Goal: Check status

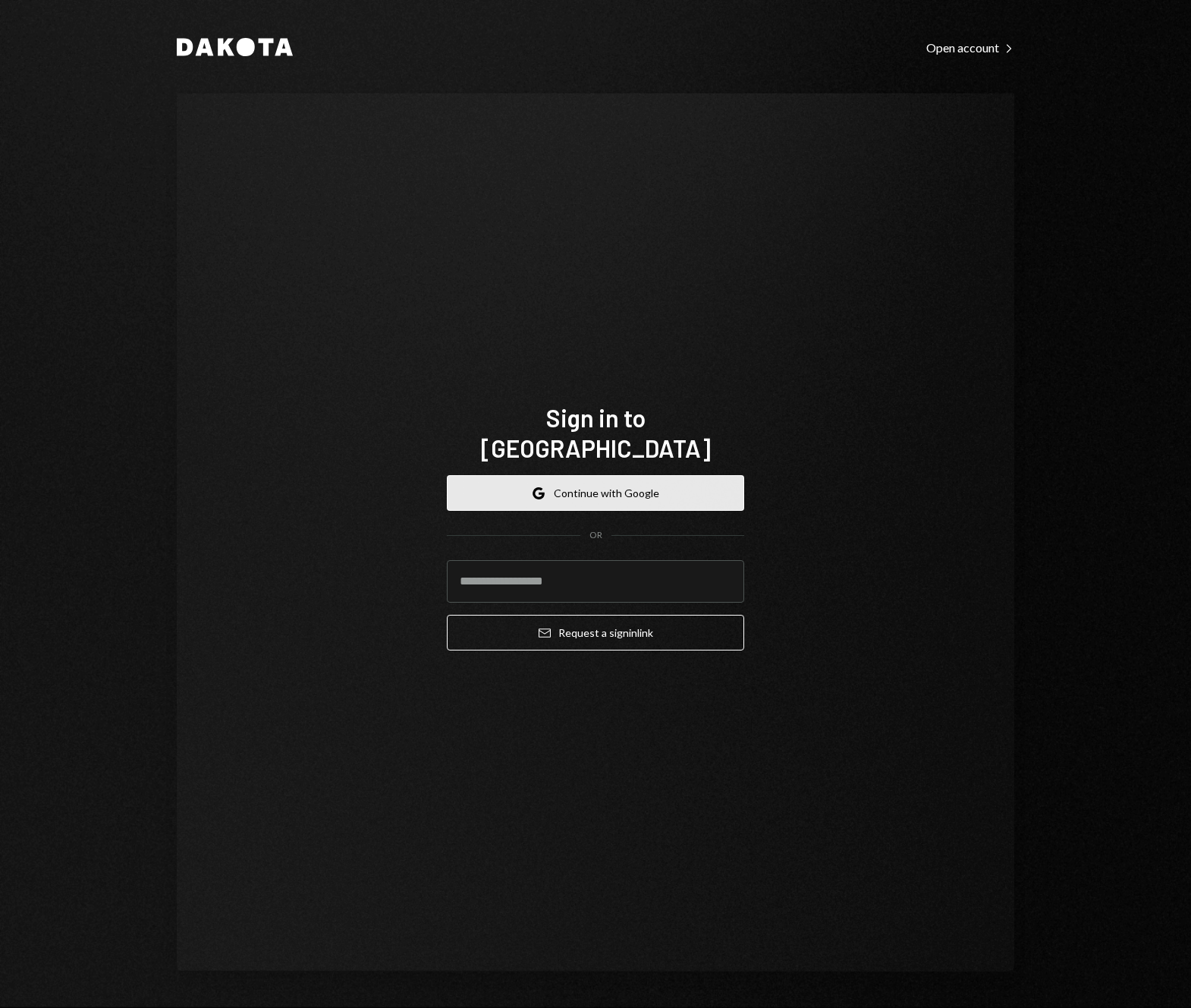
click at [628, 483] on button "Google Continue with Google" at bounding box center [595, 492] width 297 height 36
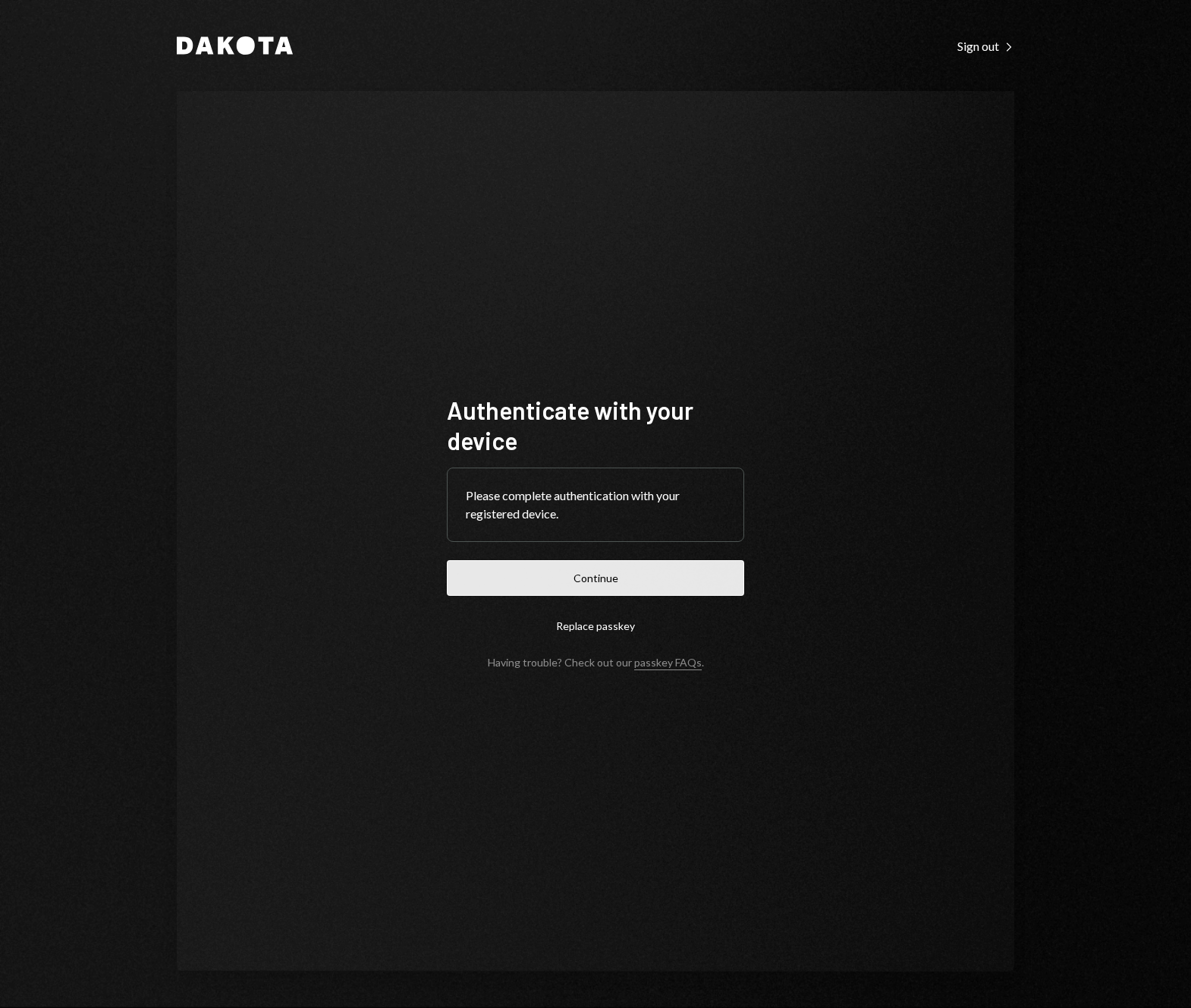
click at [578, 581] on button "Continue" at bounding box center [595, 578] width 297 height 36
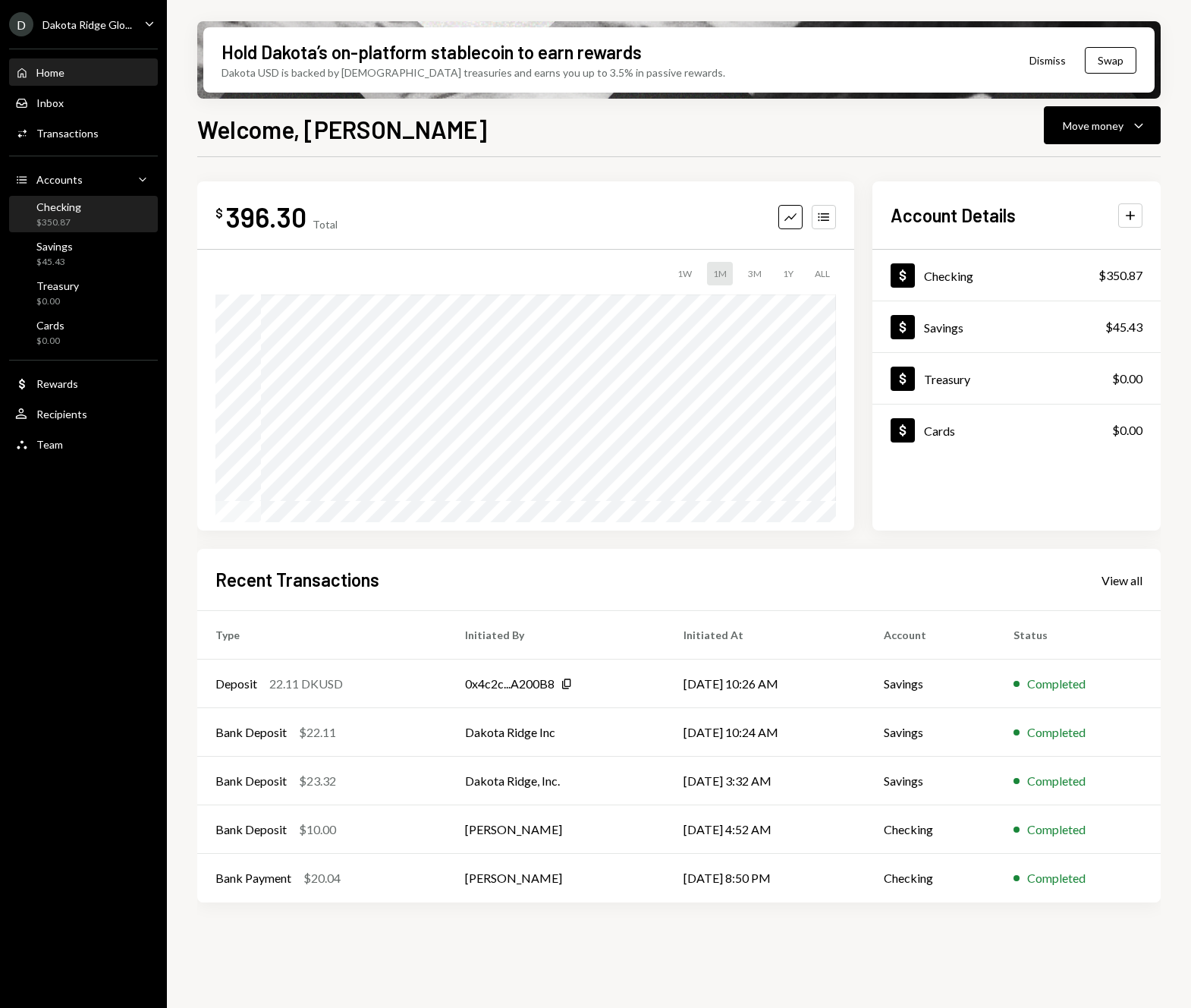
click at [80, 210] on div "Checking $350.87" at bounding box center [84, 215] width 137 height 29
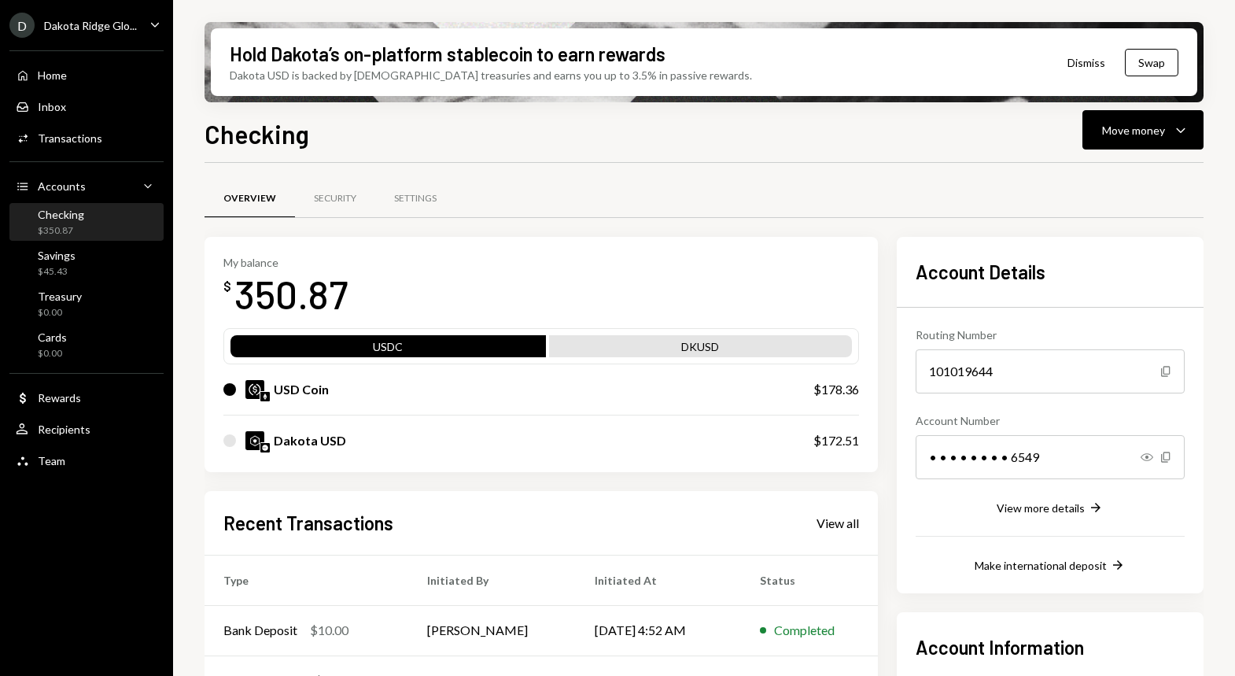
drag, startPoint x: 747, startPoint y: 205, endPoint x: 8, endPoint y: 467, distance: 784.7
click at [0, 0] on div "D Dakota Ridge Glo... Caret Down Home Home Inbox Inbox Activities Transactions …" at bounding box center [617, 338] width 1235 height 676
